Goal: Task Accomplishment & Management: Manage account settings

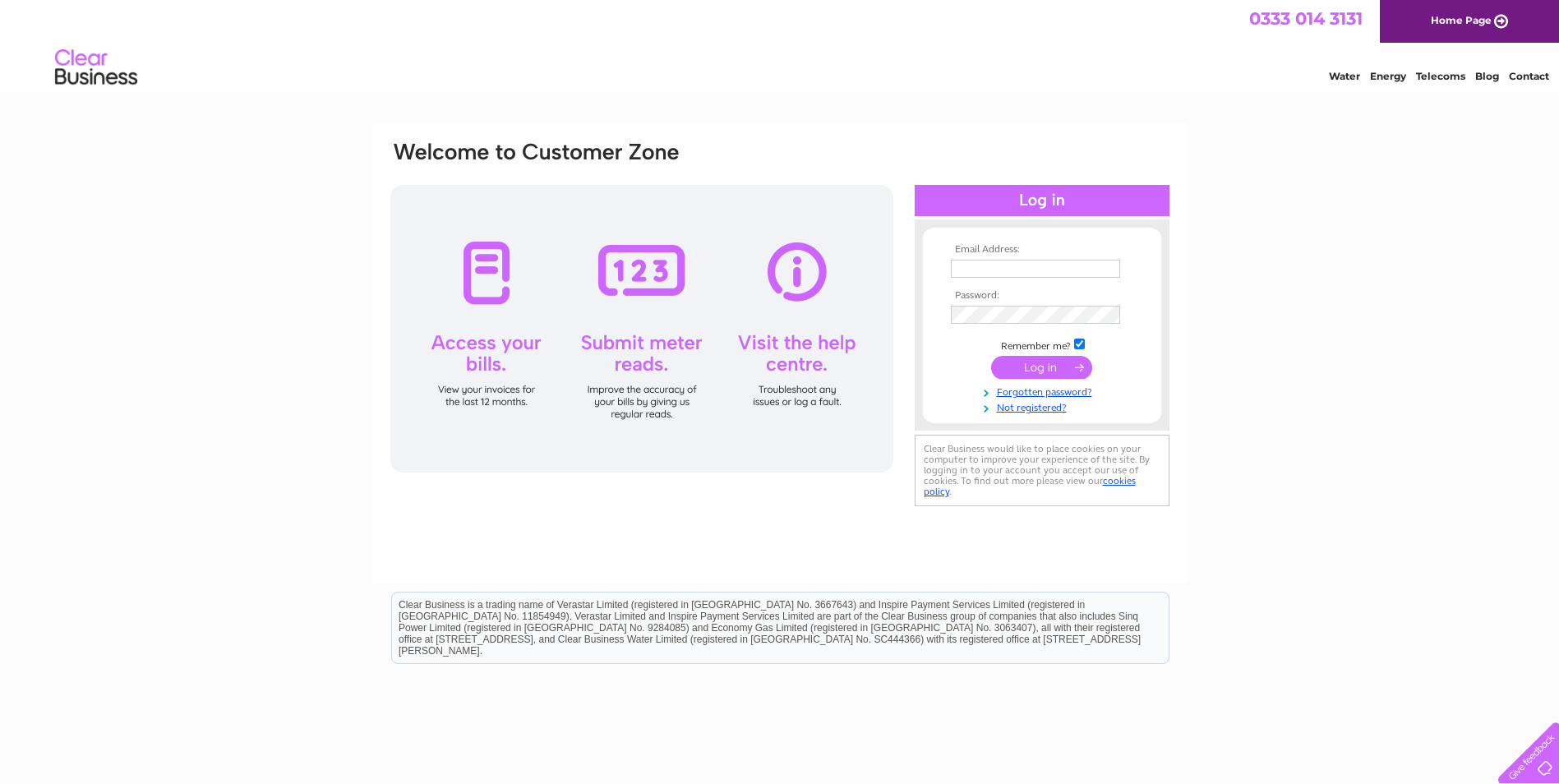
type input "stay@glentower.com"
click at [1047, 374] on input "submit" at bounding box center [1041, 367] width 101 height 23
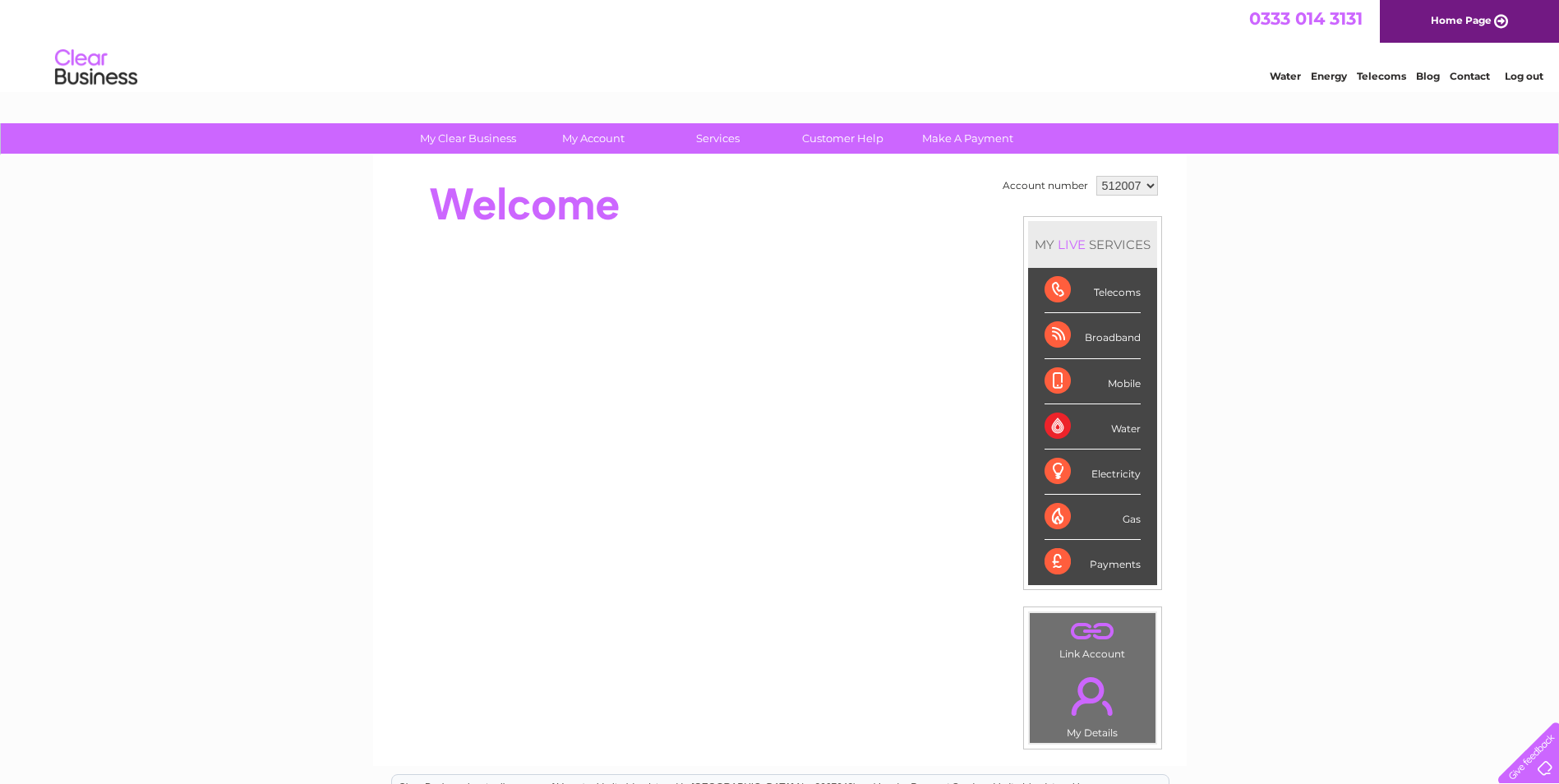
click at [1108, 184] on select "512007 905423" at bounding box center [1127, 185] width 61 height 20
select select "905423"
click at [1096, 176] on select "512007 905423" at bounding box center [1127, 185] width 61 height 20
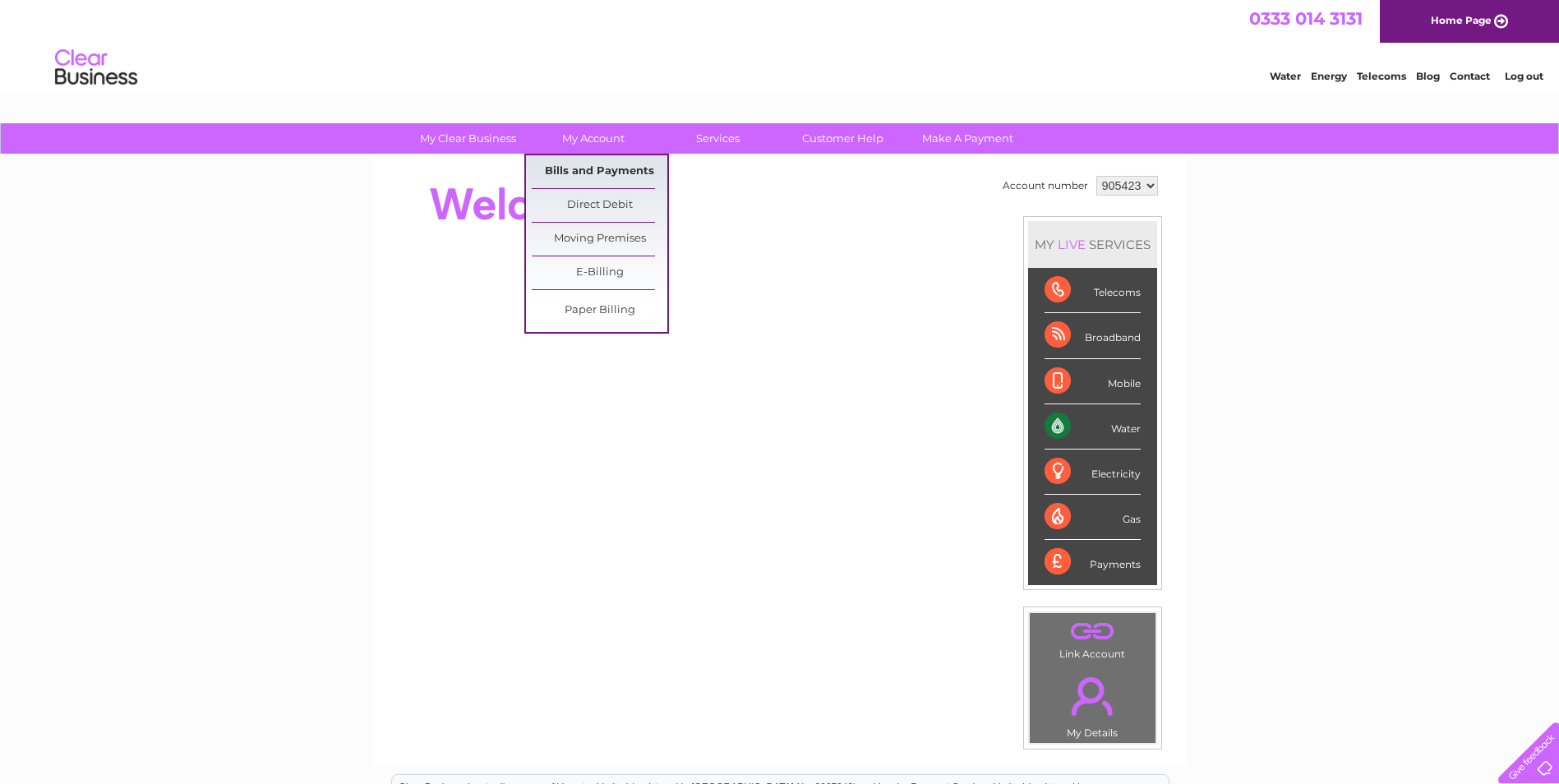
click at [599, 173] on link "Bills and Payments" at bounding box center [599, 172] width 136 height 33
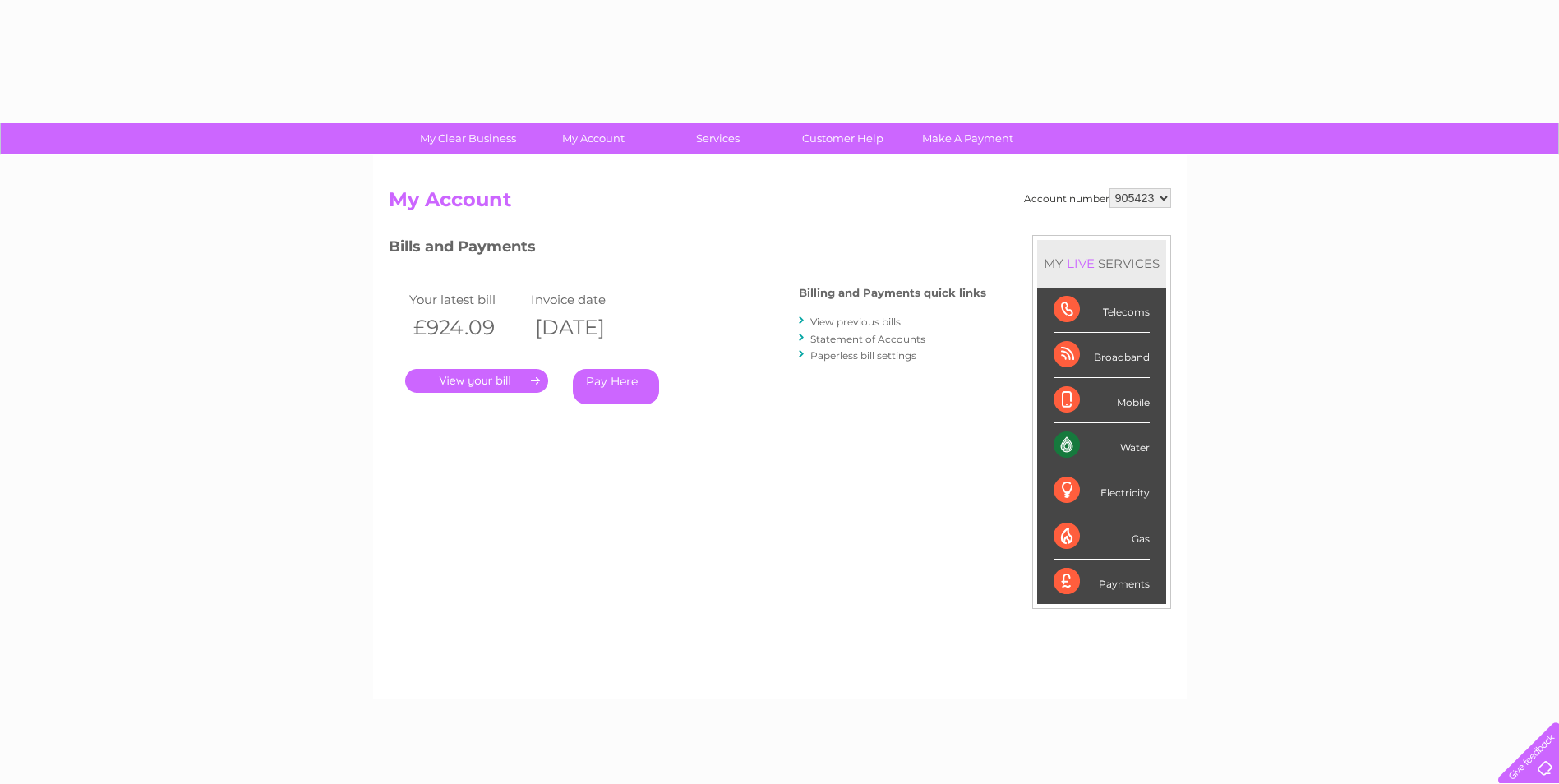
click at [635, 171] on div "Account number 512007 905423 My Account MY LIVE SERVICES Telecoms Broadband Mob…" at bounding box center [780, 428] width 814 height 545
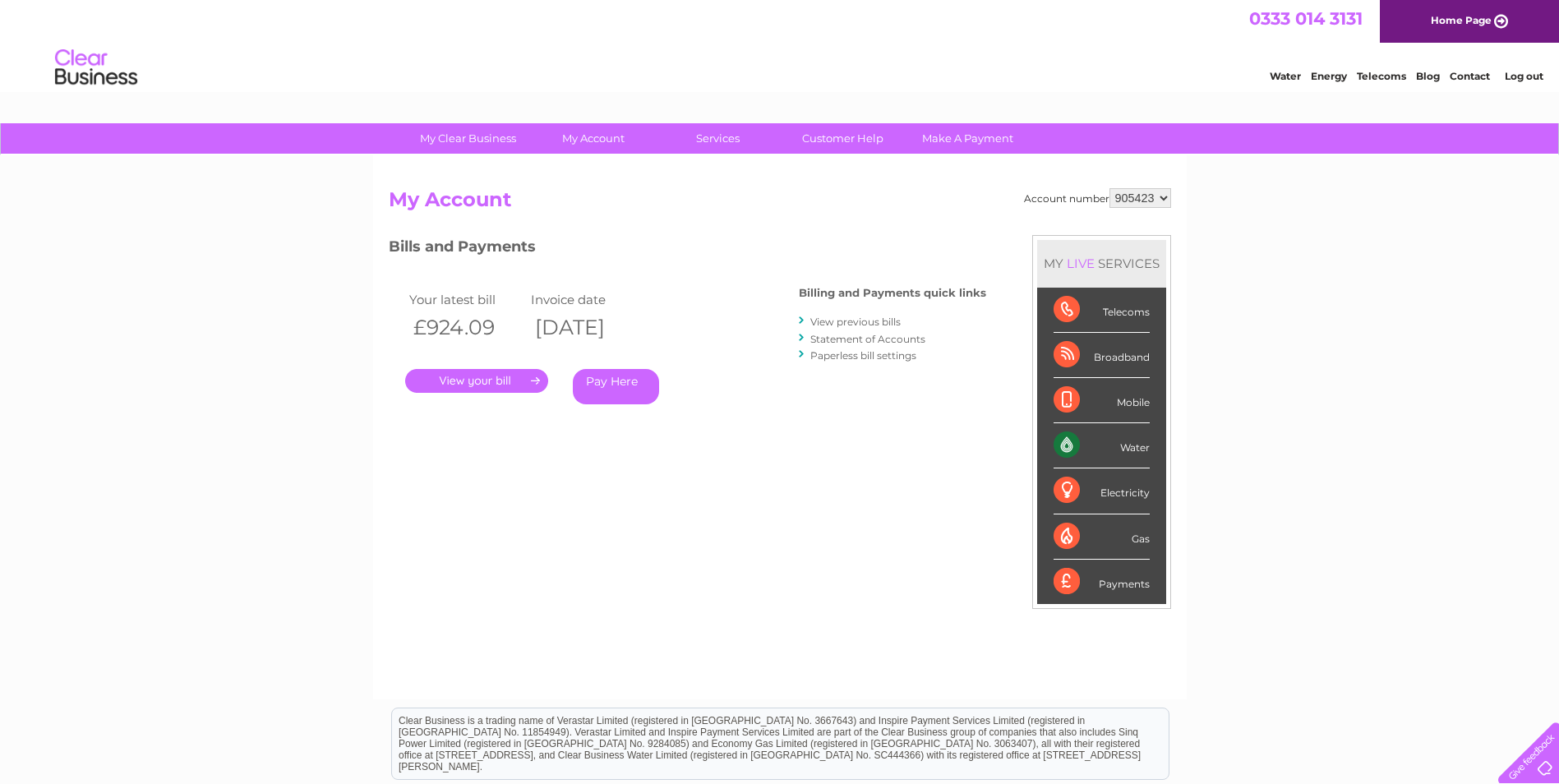
click at [479, 378] on link "." at bounding box center [476, 381] width 143 height 23
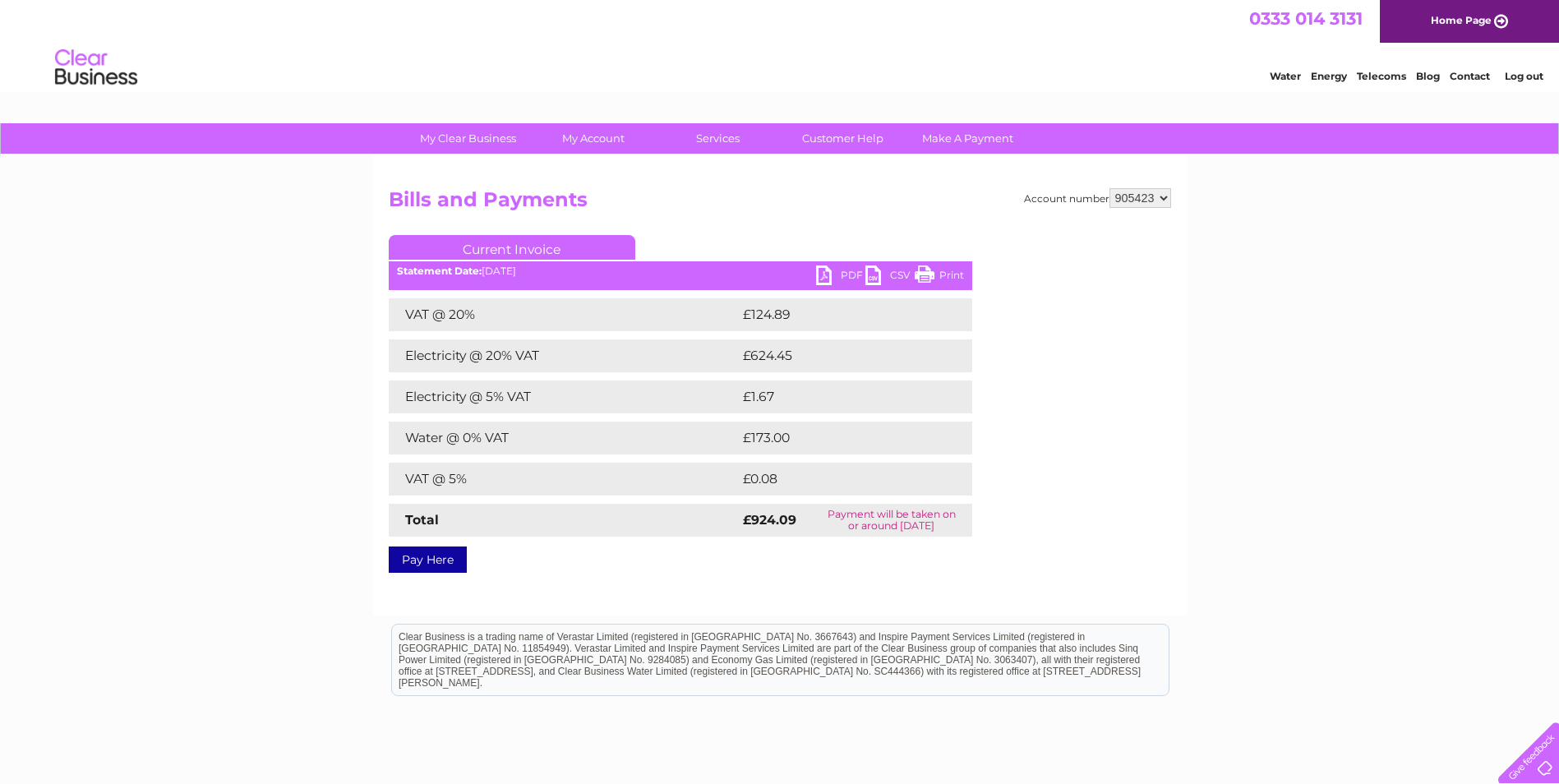
click at [830, 275] on link "PDF" at bounding box center [841, 277] width 50 height 23
